Goal: Task Accomplishment & Management: Use online tool/utility

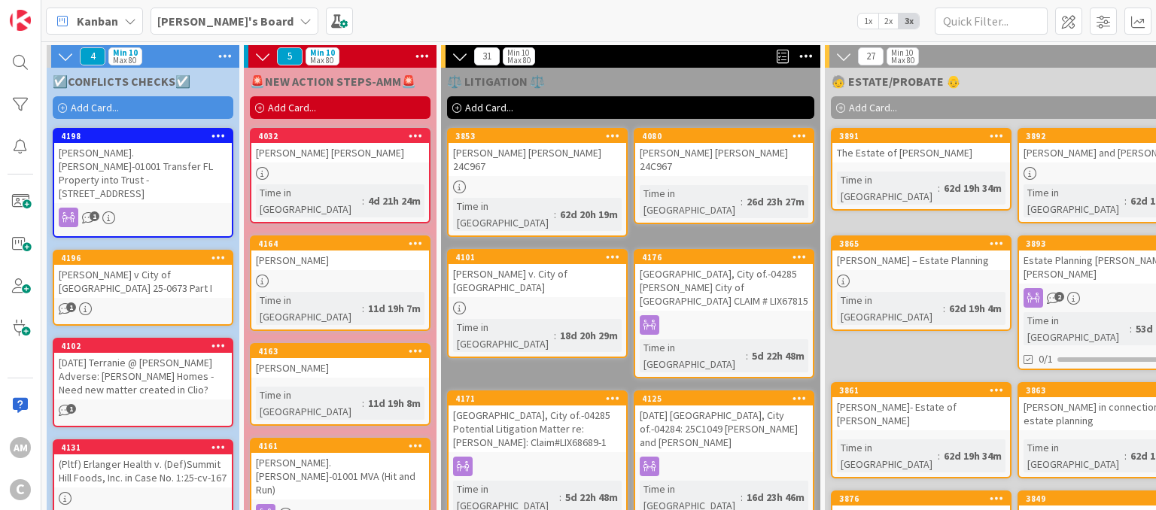
click at [179, 101] on div "Add Card..." at bounding box center [143, 107] width 181 height 23
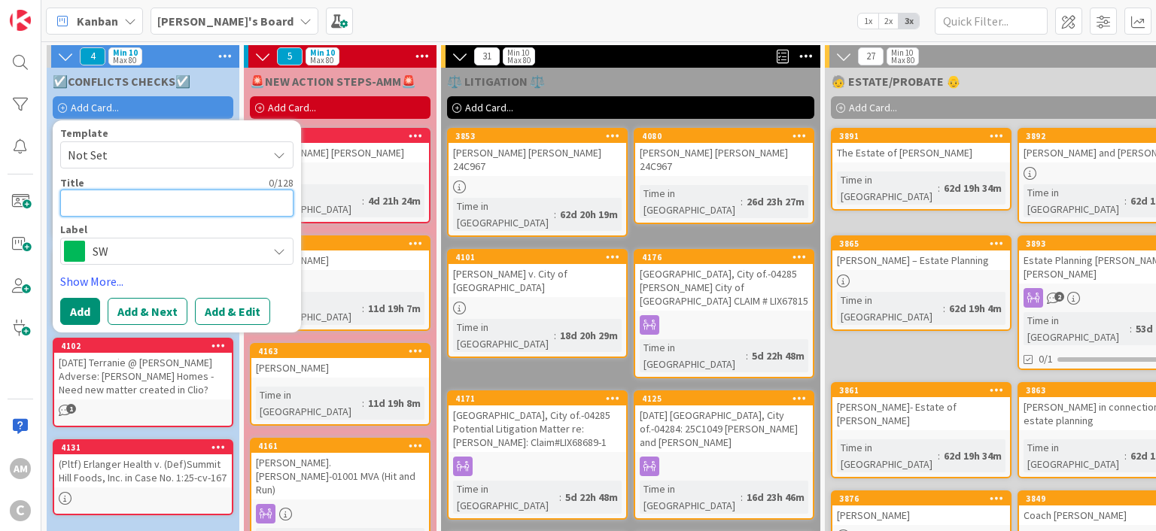
paste textarea "[PERSON_NAME].[PERSON_NAME]-01001 Estate Planning"
type textarea "x"
type textarea "[PERSON_NAME].[PERSON_NAME]-01001 Estate Planning"
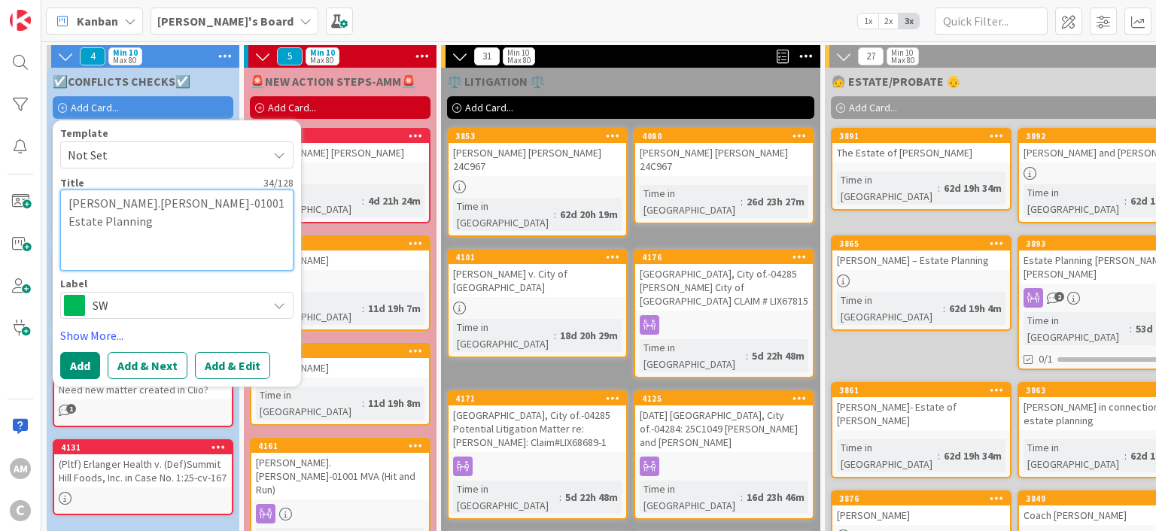
click at [74, 205] on textarea "[PERSON_NAME].[PERSON_NAME]-01001 Estate Planning" at bounding box center [176, 230] width 233 height 81
type textarea "x"
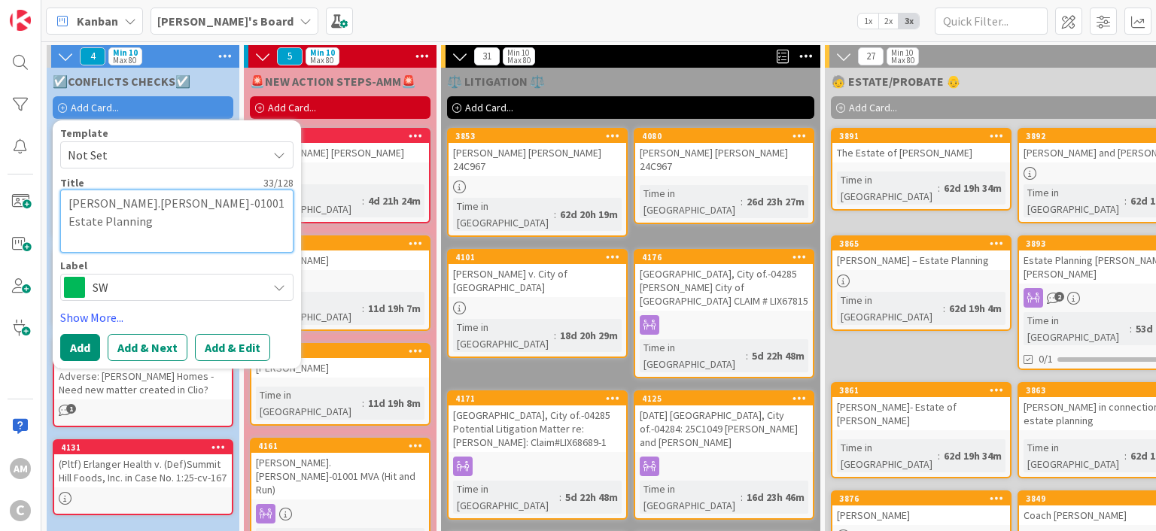
type textarea "[PERSON_NAME].[PERSON_NAME]-01001 Estate Planning"
click at [174, 283] on span "SW" at bounding box center [176, 287] width 167 height 21
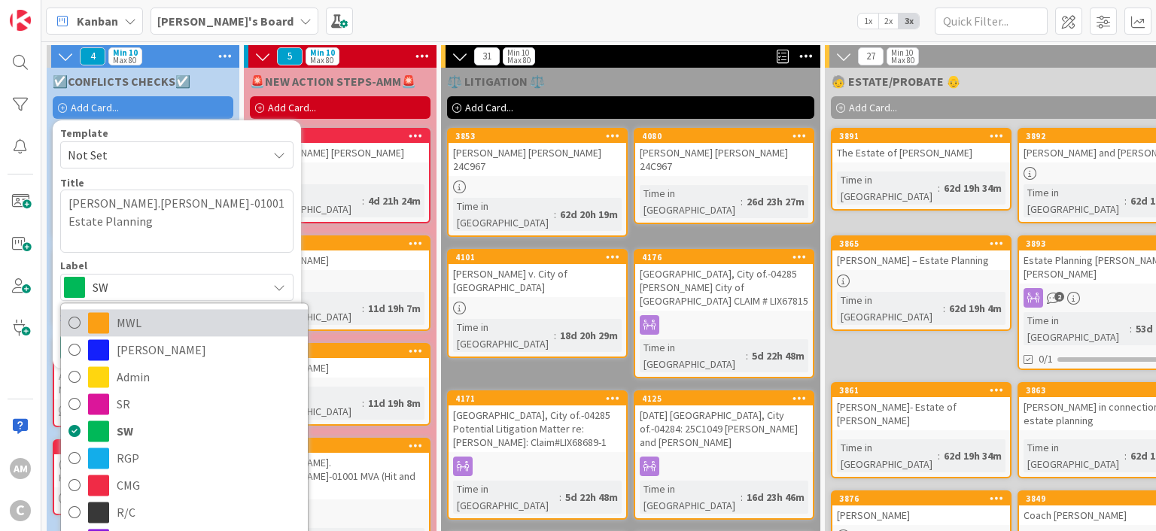
click at [160, 319] on span "MWL" at bounding box center [209, 323] width 184 height 23
type textarea "x"
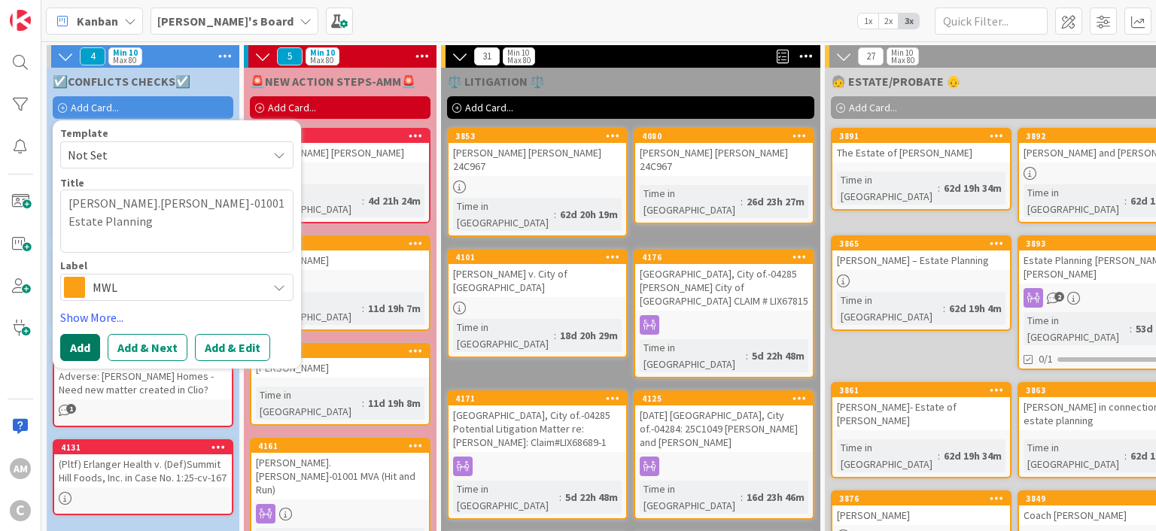
click at [83, 343] on button "Add" at bounding box center [80, 347] width 40 height 27
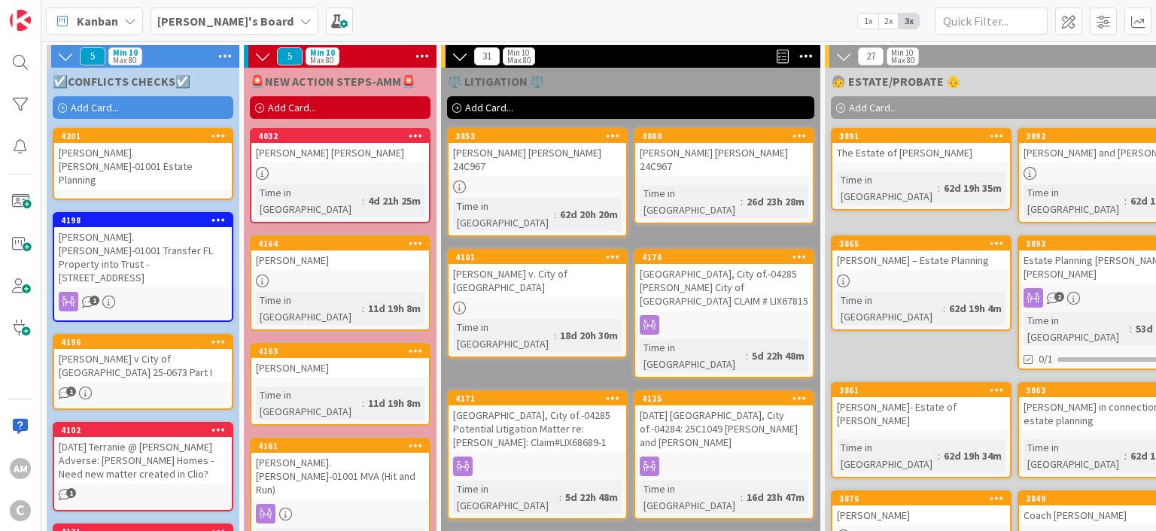
click at [190, 166] on link "4201 [PERSON_NAME].[PERSON_NAME]-01001 Estate Planning" at bounding box center [143, 164] width 181 height 72
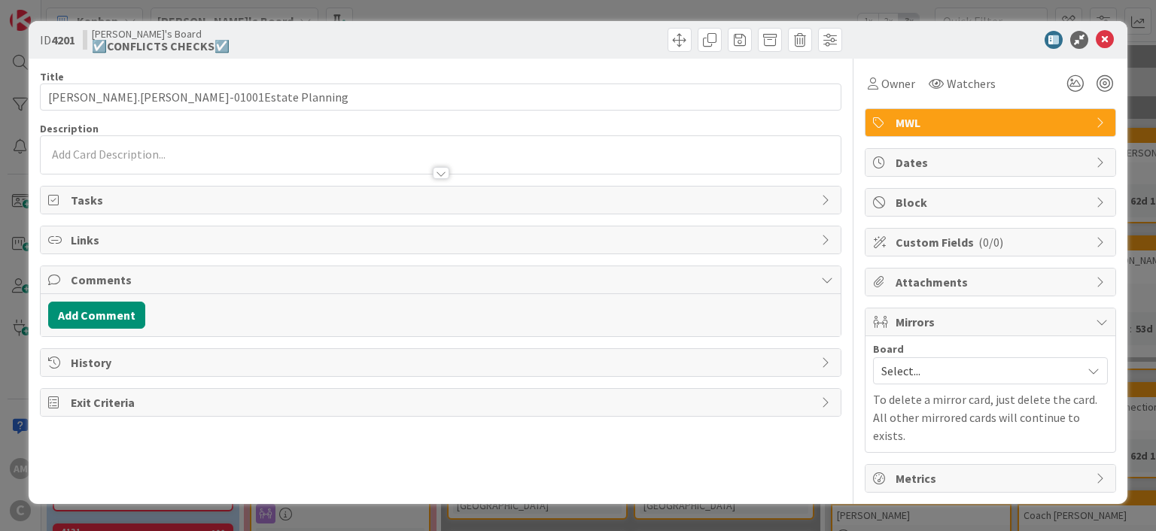
click at [183, 163] on div at bounding box center [440, 166] width 799 height 16
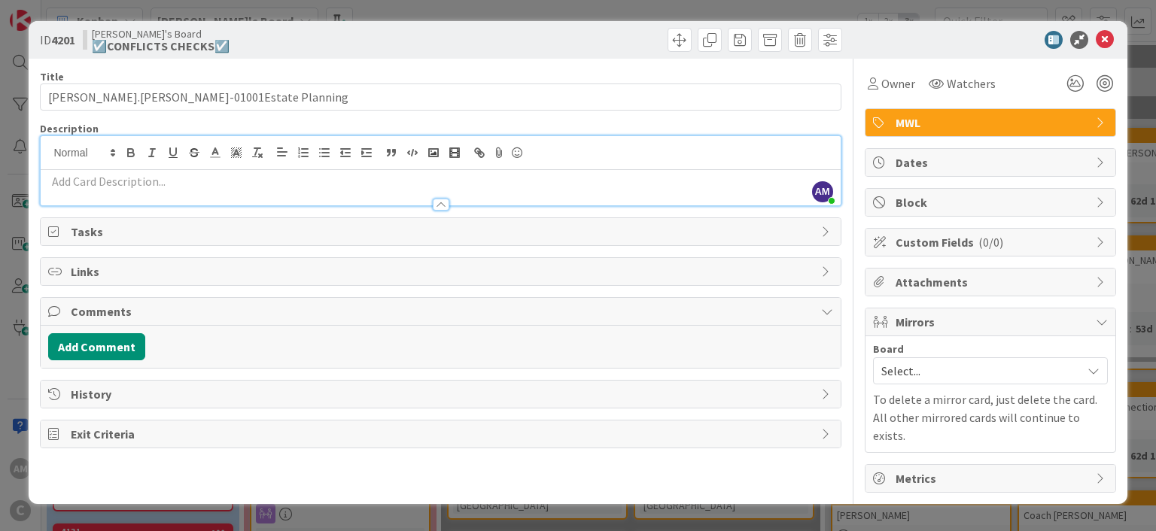
click at [177, 190] on div at bounding box center [440, 198] width 799 height 16
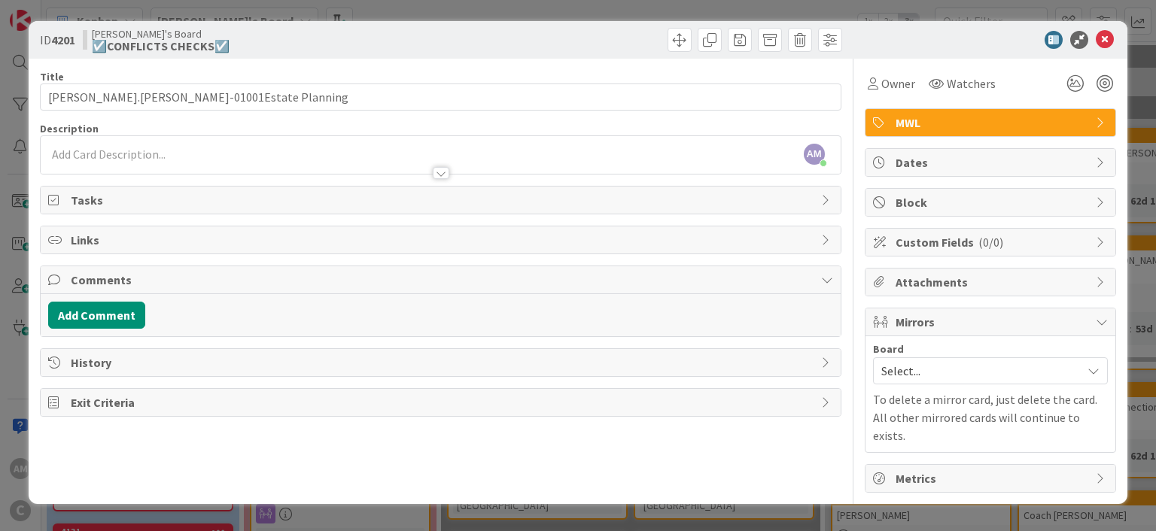
click at [141, 156] on p at bounding box center [440, 154] width 784 height 17
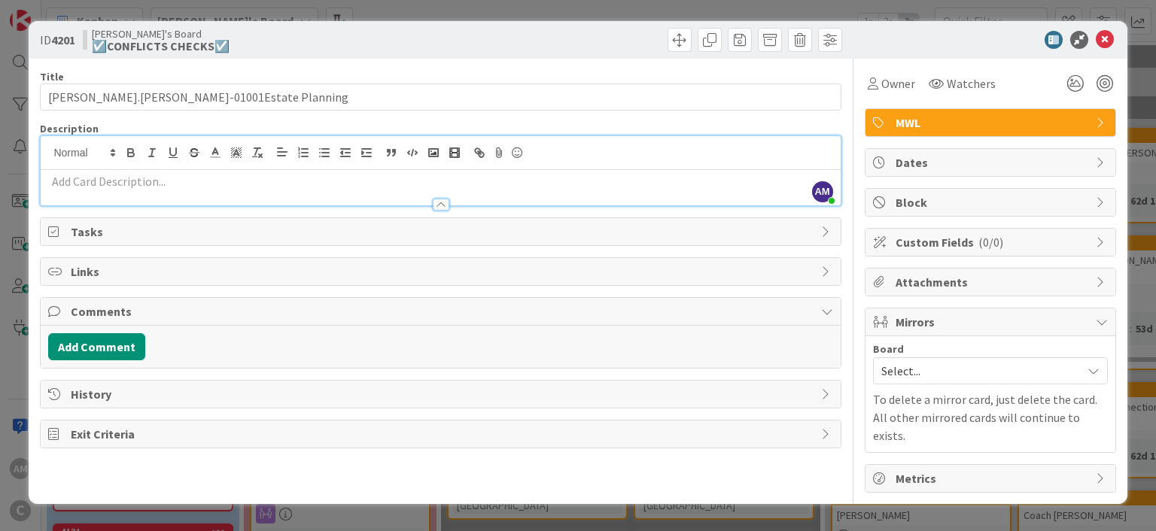
click at [145, 182] on p at bounding box center [440, 181] width 784 height 17
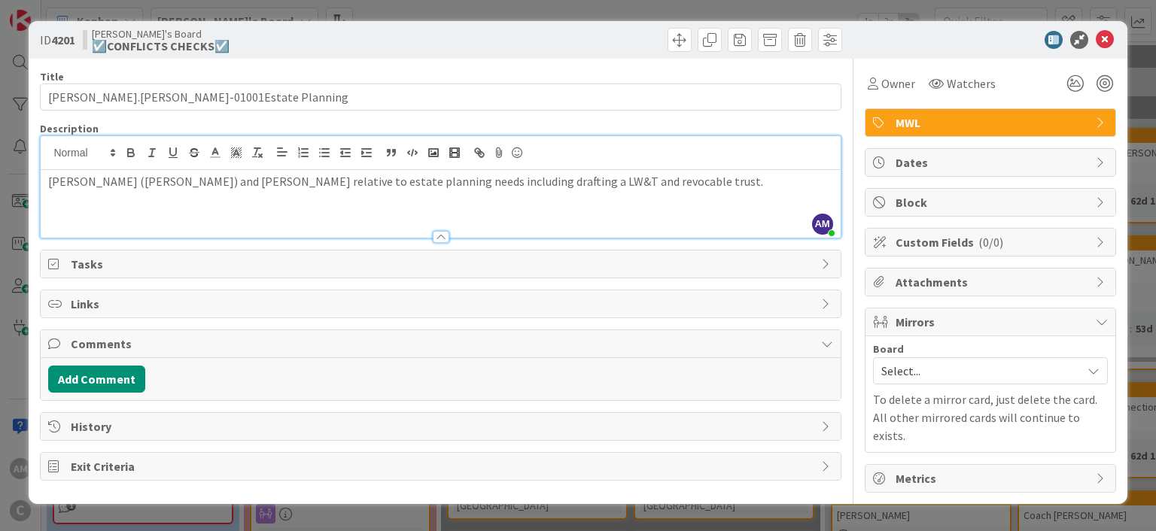
click at [166, 348] on span "Comments" at bounding box center [442, 344] width 742 height 18
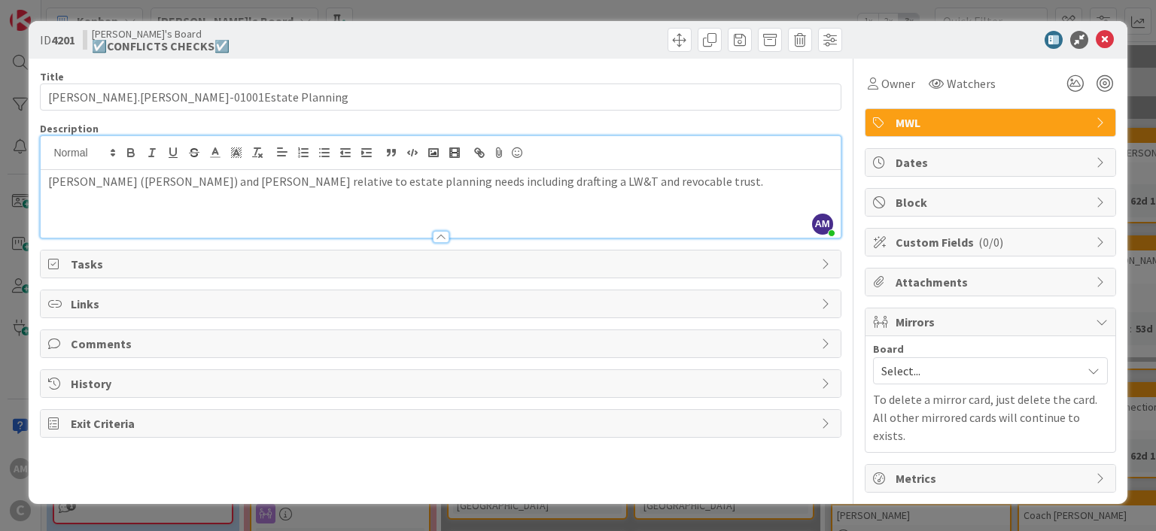
click at [159, 342] on span "Comments" at bounding box center [442, 344] width 742 height 18
type input "[PERSON_NAME].[PERSON_NAME]-01001Estate Planning"
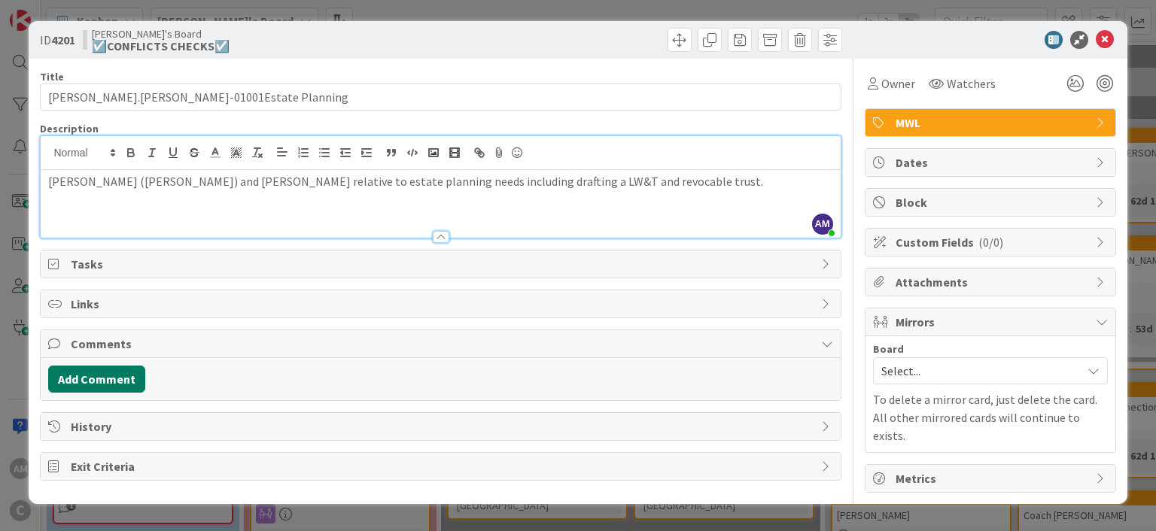
click at [98, 384] on button "Add Comment" at bounding box center [96, 379] width 97 height 27
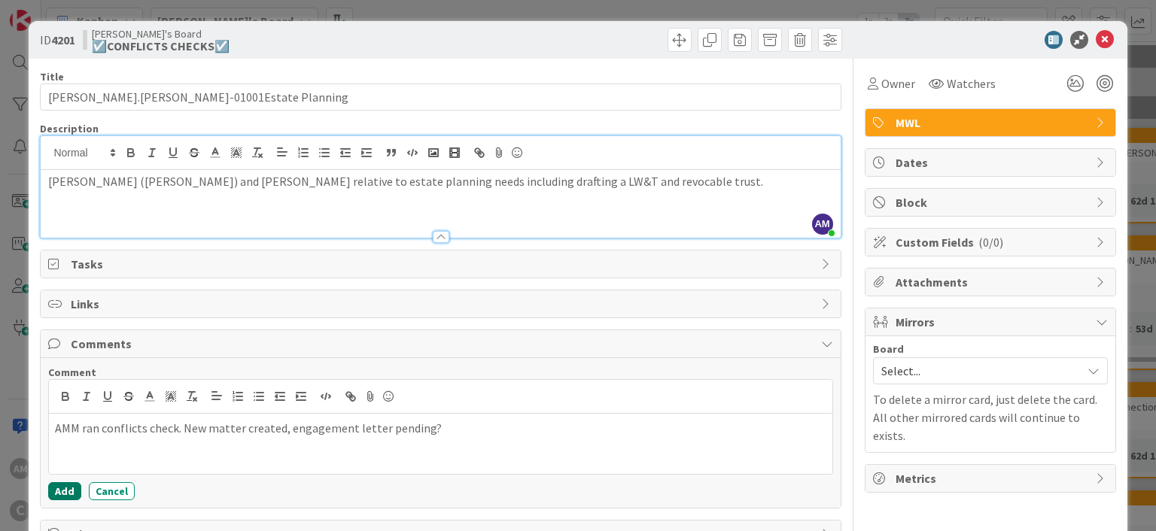
click at [64, 487] on button "Add" at bounding box center [64, 491] width 33 height 18
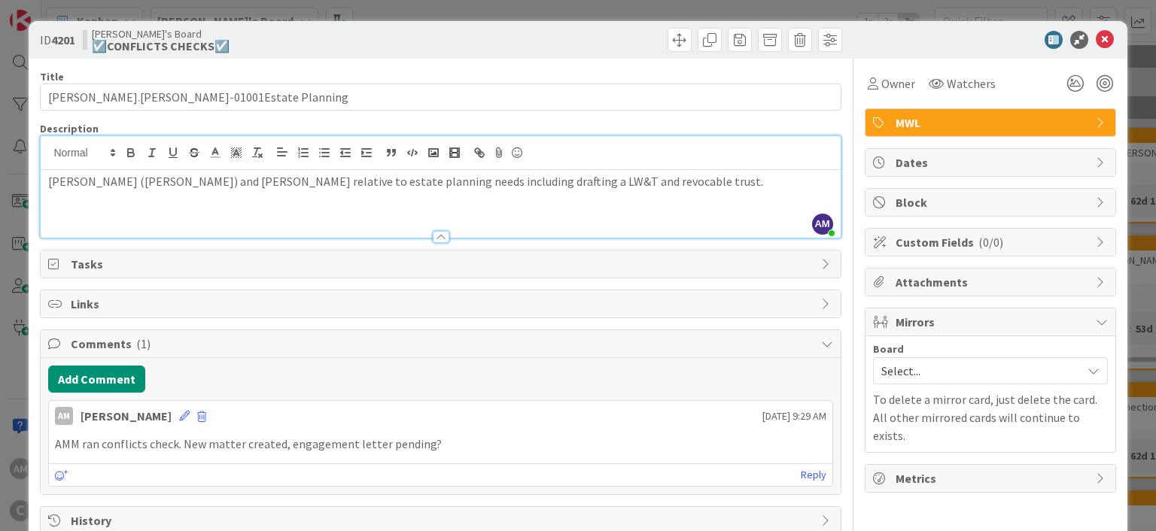
click at [914, 310] on div "Mirrors" at bounding box center [990, 323] width 250 height 28
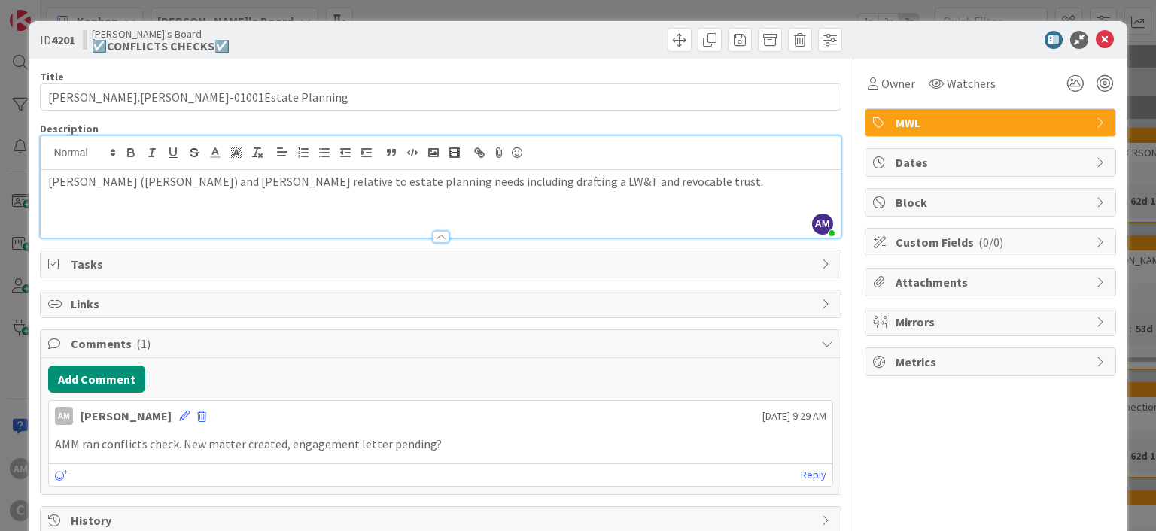
click at [914, 310] on div "Mirrors" at bounding box center [990, 322] width 250 height 27
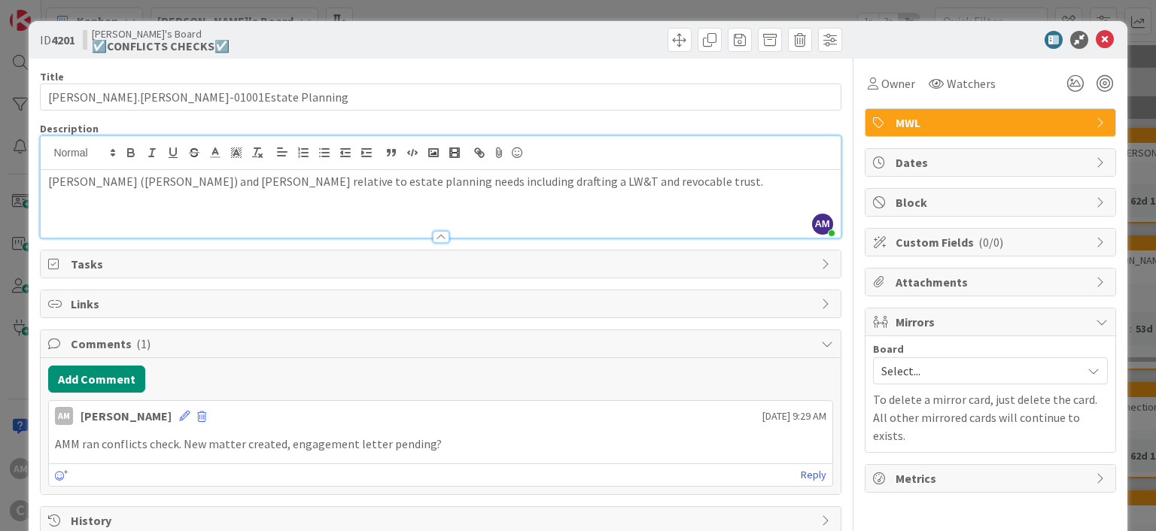
click at [920, 360] on span "Select..." at bounding box center [977, 370] width 193 height 21
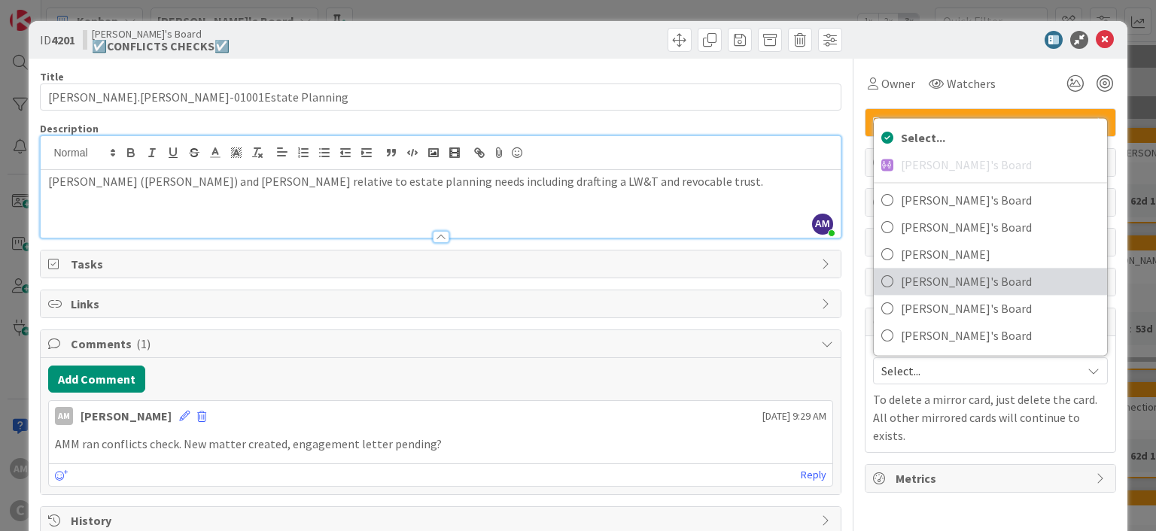
click at [920, 275] on span "[PERSON_NAME]'s Board" at bounding box center [1000, 281] width 199 height 23
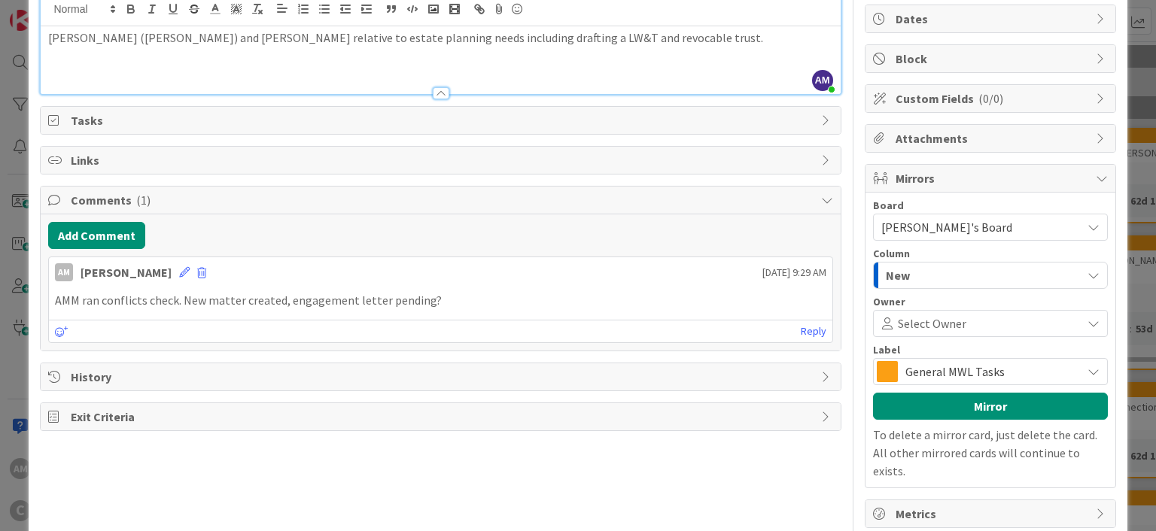
scroll to position [153, 0]
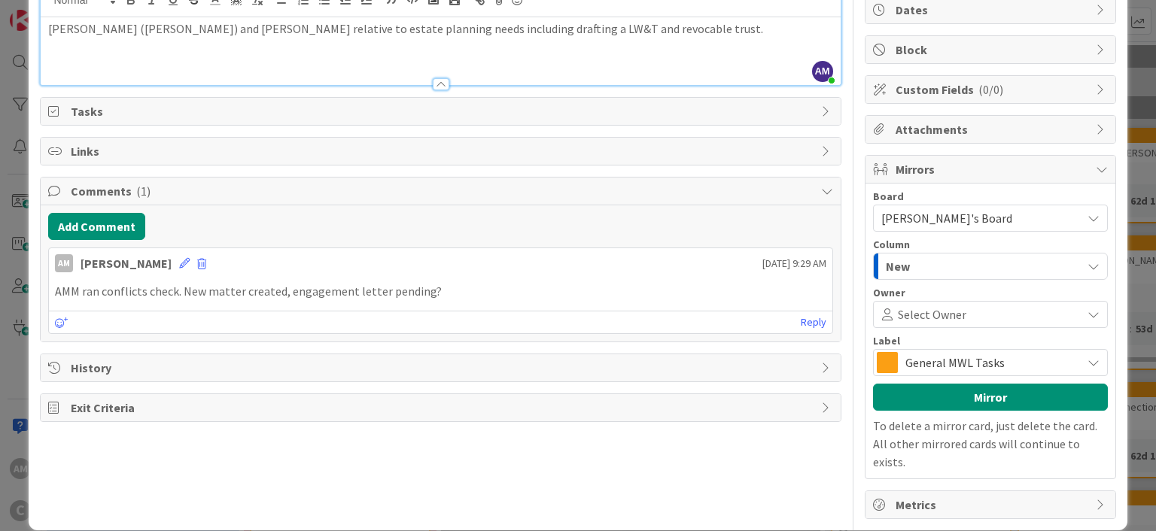
click at [931, 365] on span "General MWL Tasks" at bounding box center [989, 362] width 169 height 21
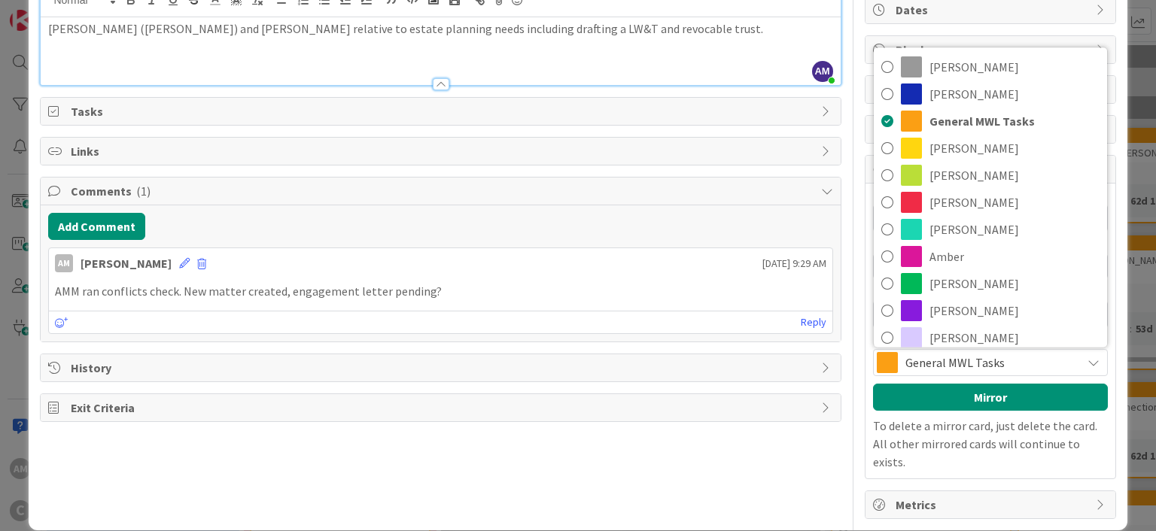
click at [931, 365] on span "General MWL Tasks" at bounding box center [989, 362] width 169 height 21
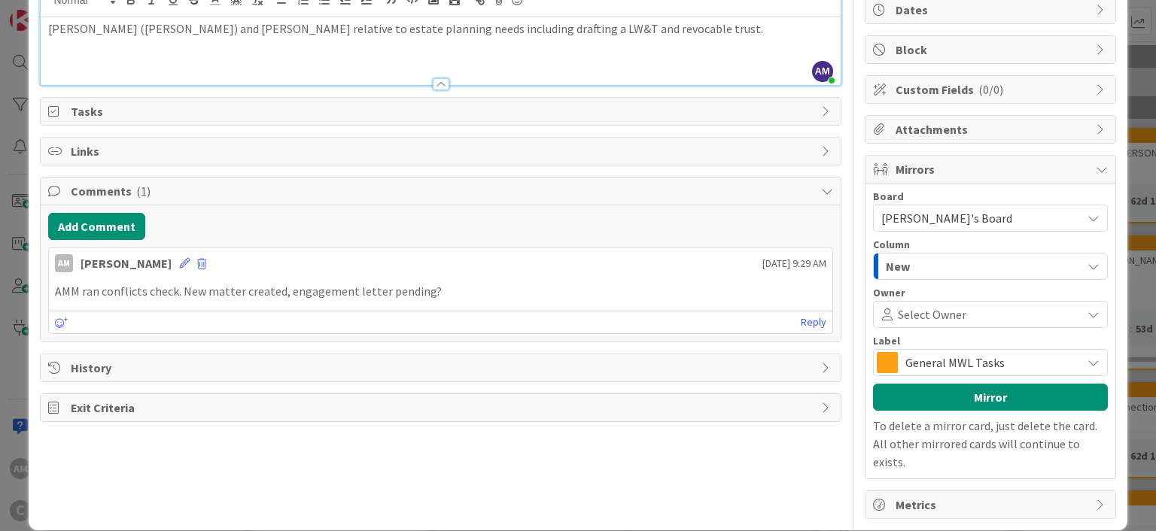
click at [931, 365] on span "General MWL Tasks" at bounding box center [989, 362] width 169 height 21
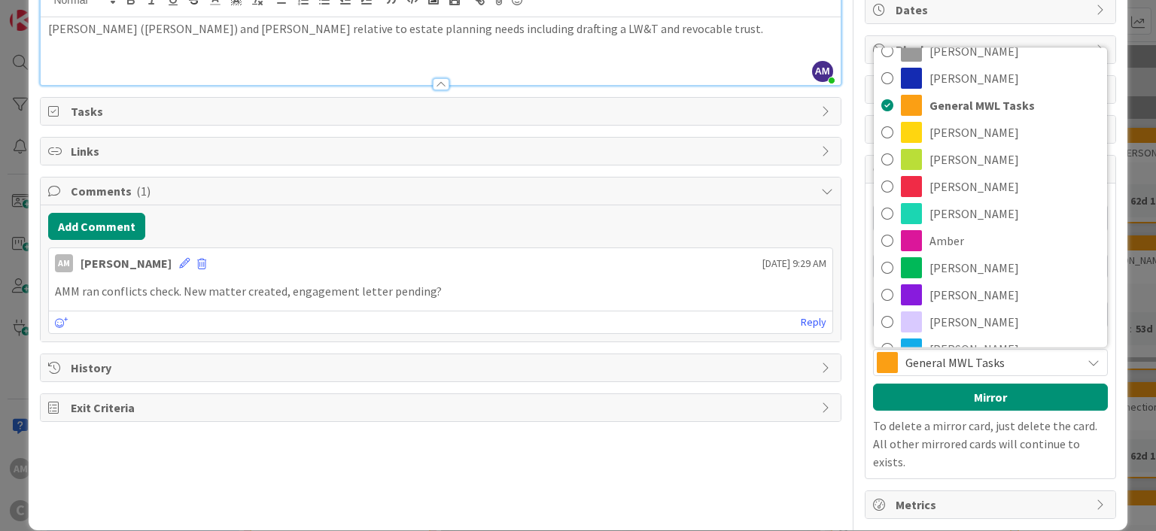
scroll to position [0, 0]
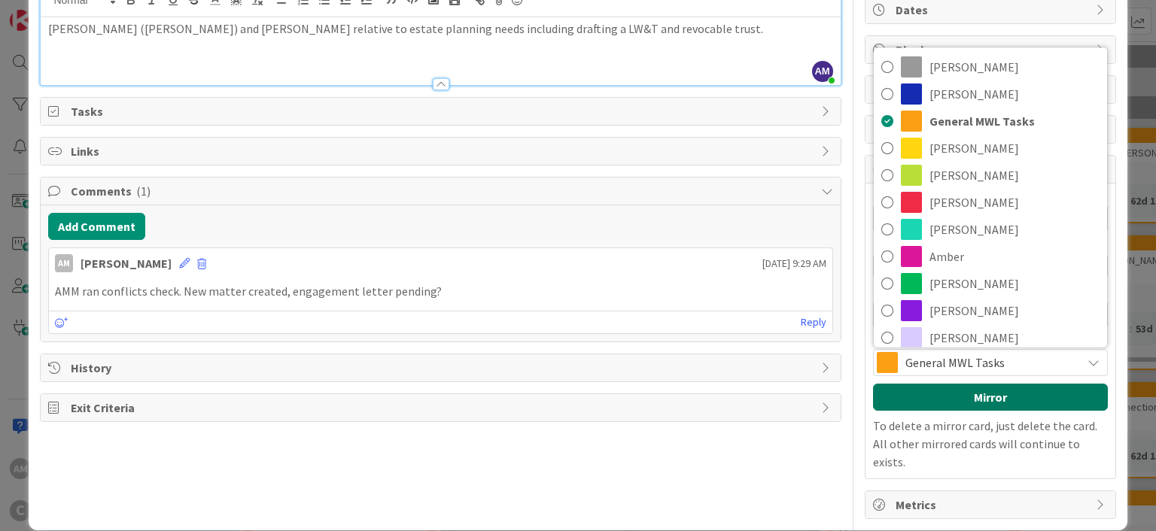
click at [1015, 397] on button "Mirror" at bounding box center [990, 397] width 235 height 27
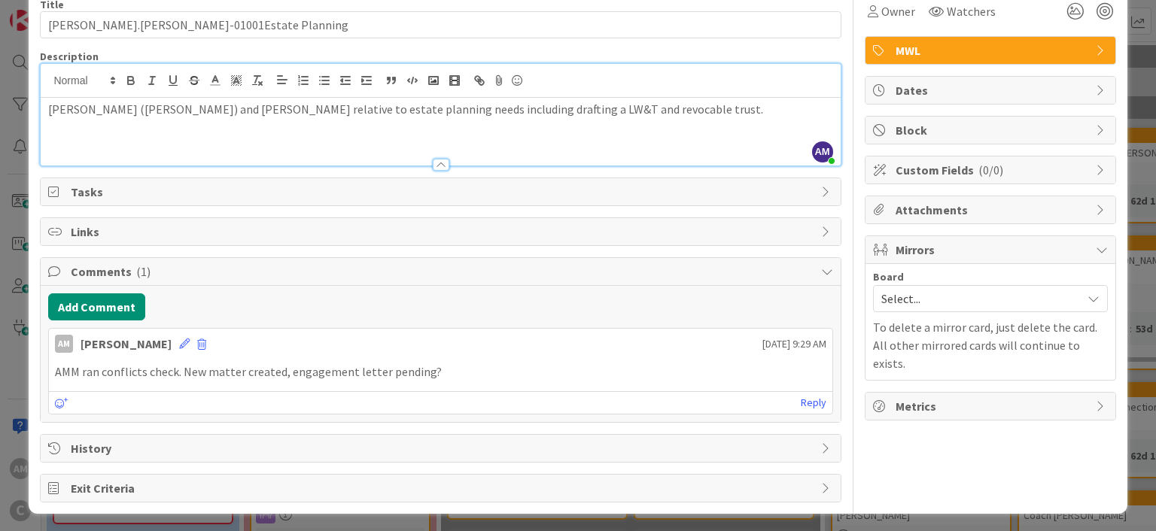
type input "[PERSON_NAME].[PERSON_NAME]-01001Estate Planning"
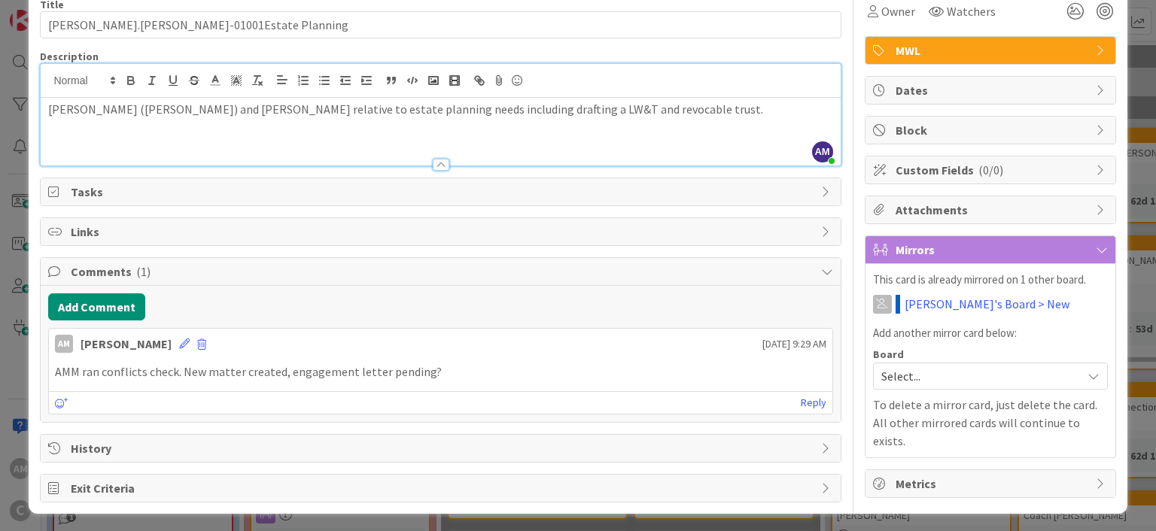
scroll to position [0, 0]
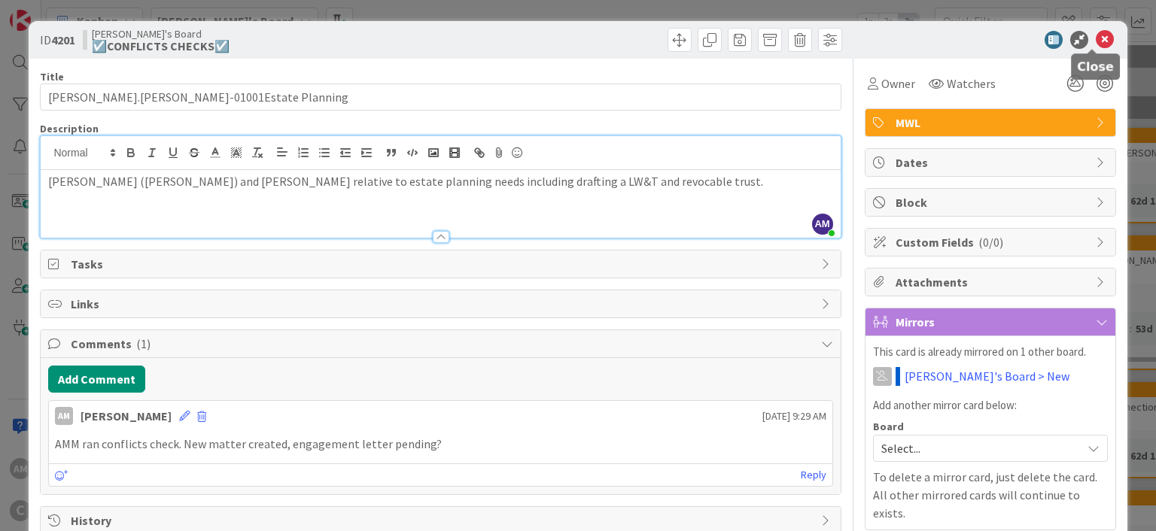
click at [1096, 38] on icon at bounding box center [1105, 40] width 18 height 18
